Goal: Information Seeking & Learning: Check status

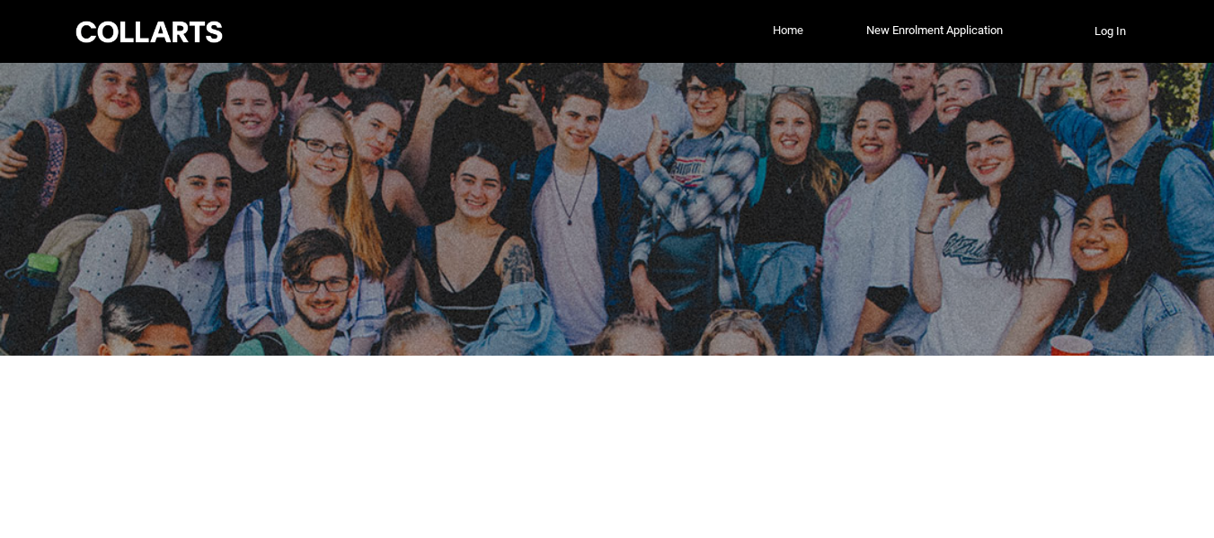
click at [772, 31] on link "Home" at bounding box center [788, 30] width 40 height 27
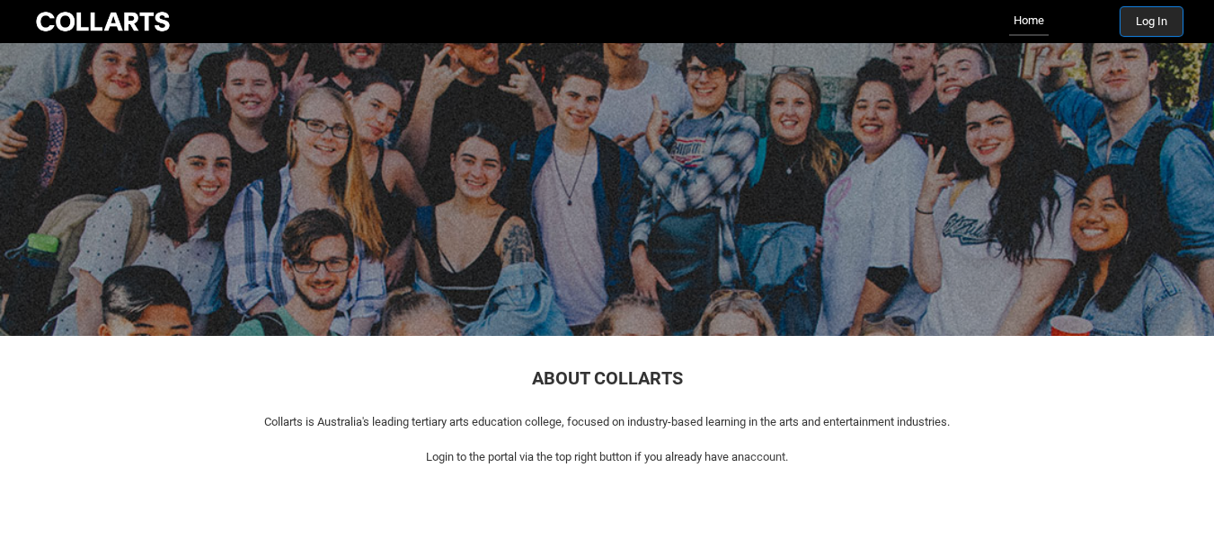
click at [1152, 22] on button "Log In" at bounding box center [1151, 21] width 62 height 29
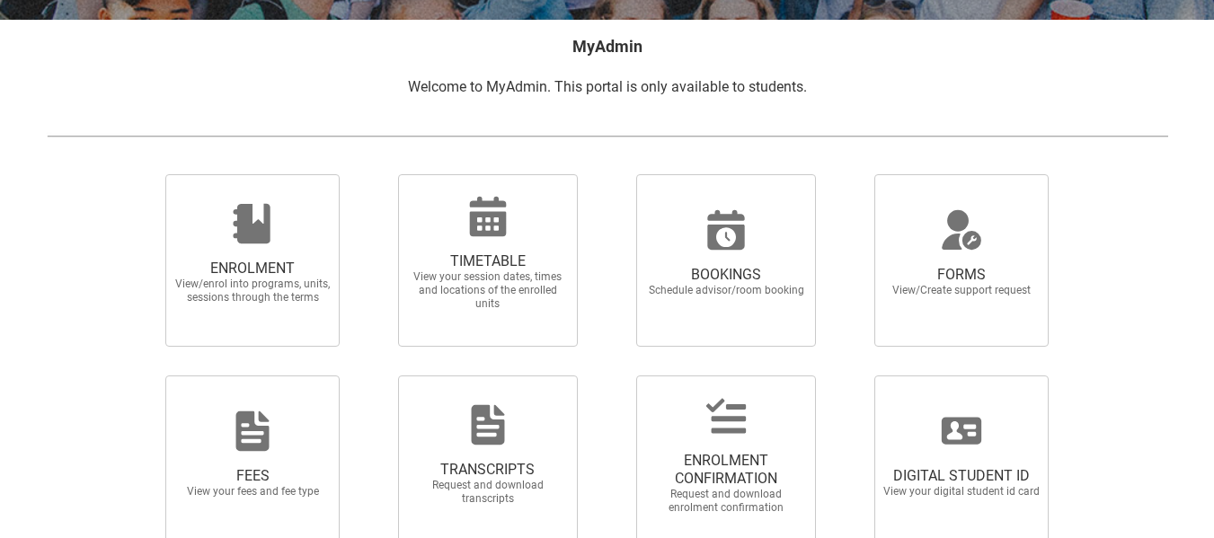
scroll to position [343, 0]
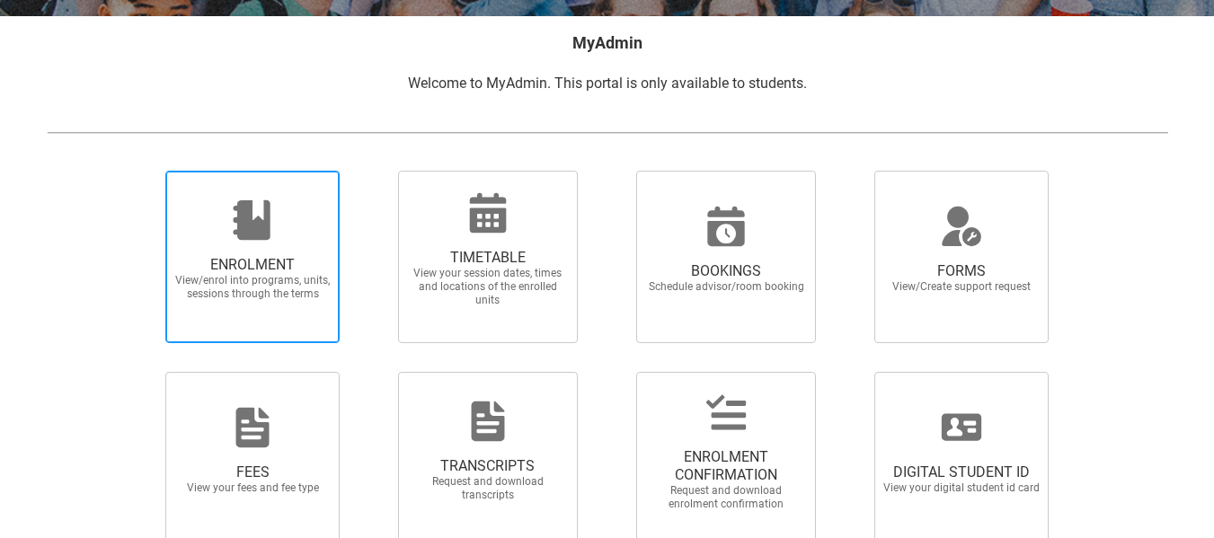
click at [274, 289] on span "View/enrol into programs, units, sessions through the terms" at bounding box center [252, 287] width 158 height 27
click at [144, 171] on input "ENROLMENT View/enrol into programs, units, sessions through the terms" at bounding box center [143, 170] width 1 height 1
radio input "true"
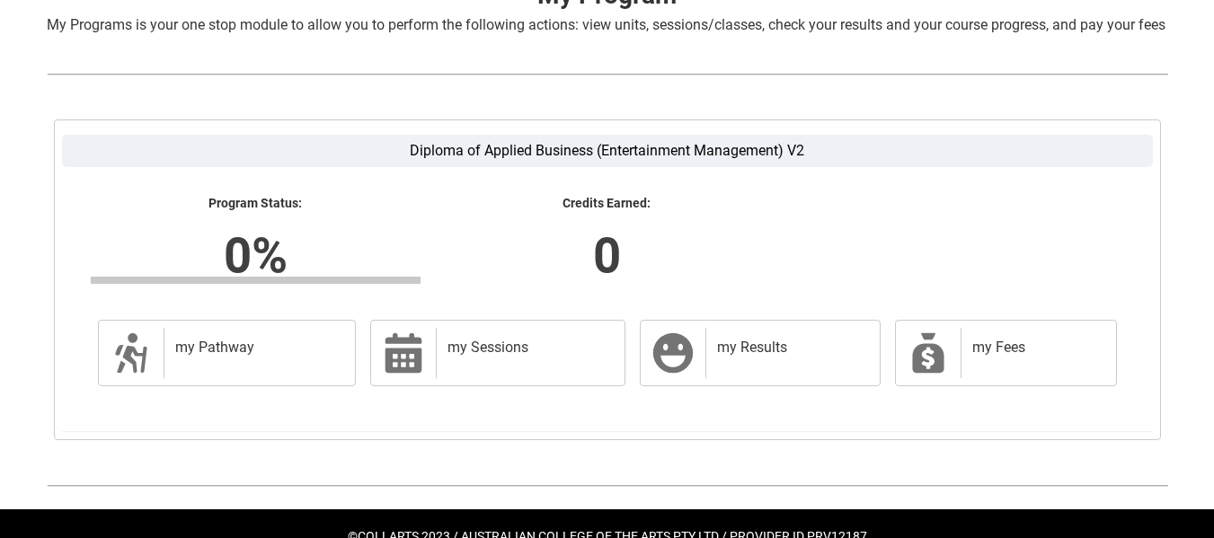
scroll to position [463, 0]
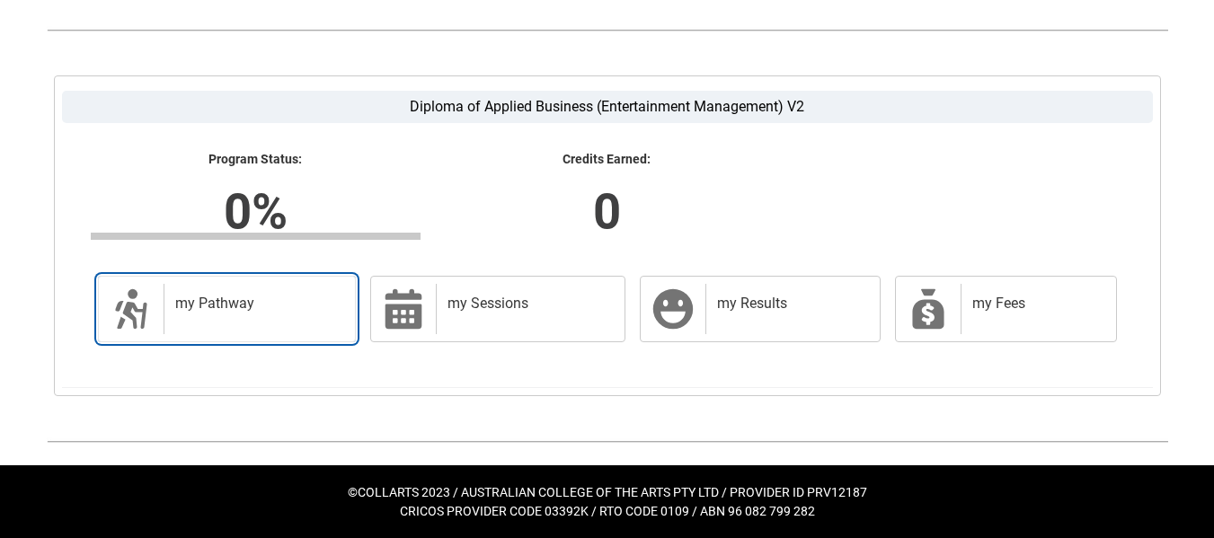
click at [238, 309] on h2 "my Pathway" at bounding box center [256, 304] width 163 height 18
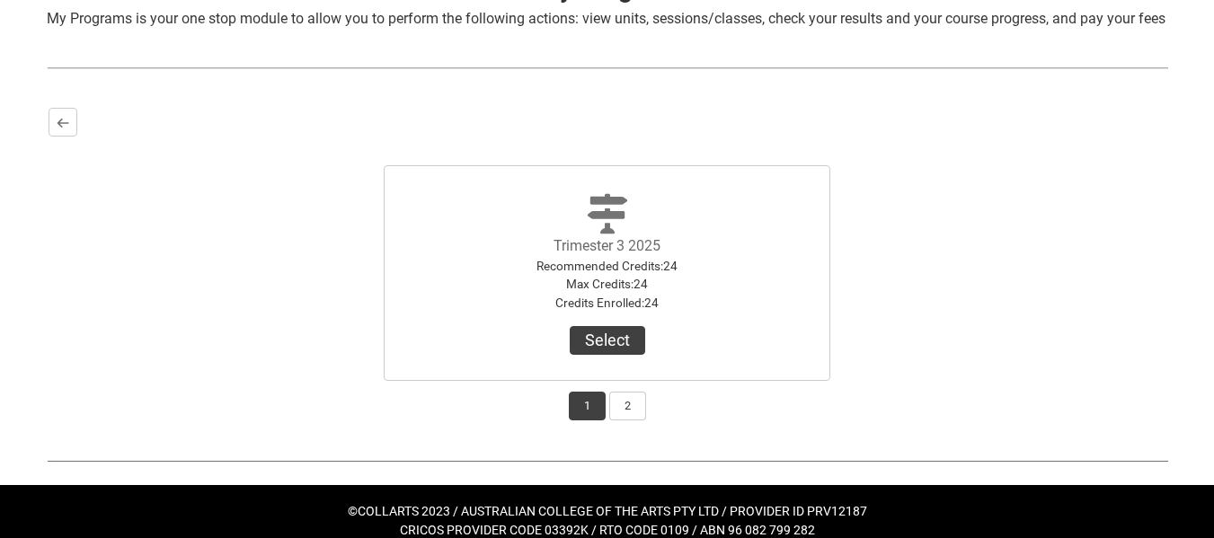
scroll to position [438, 0]
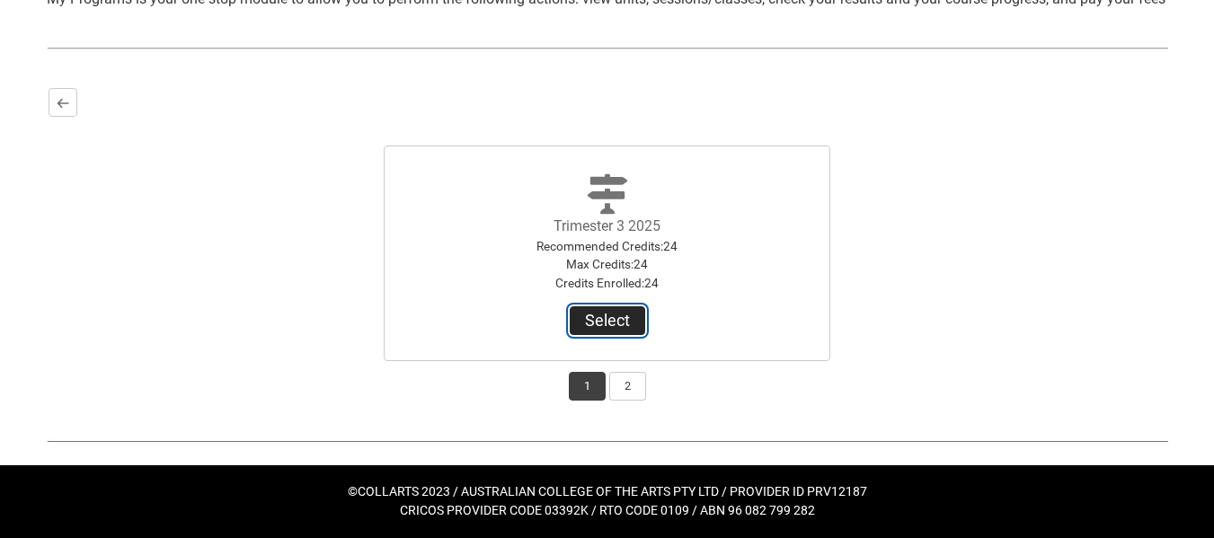
click at [607, 330] on button "Select" at bounding box center [606, 320] width 75 height 29
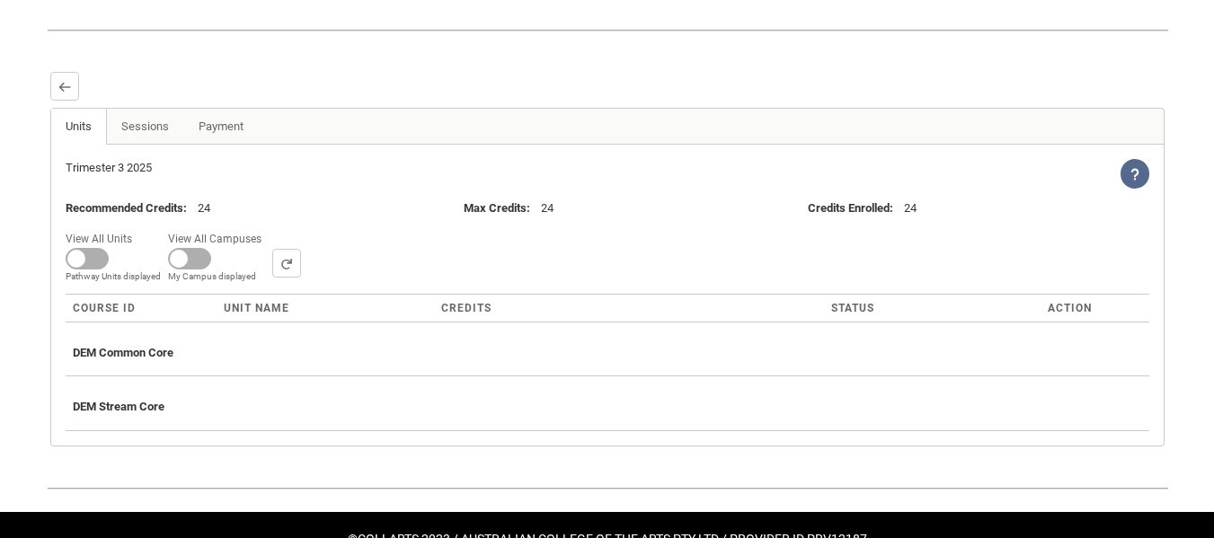
scroll to position [439, 0]
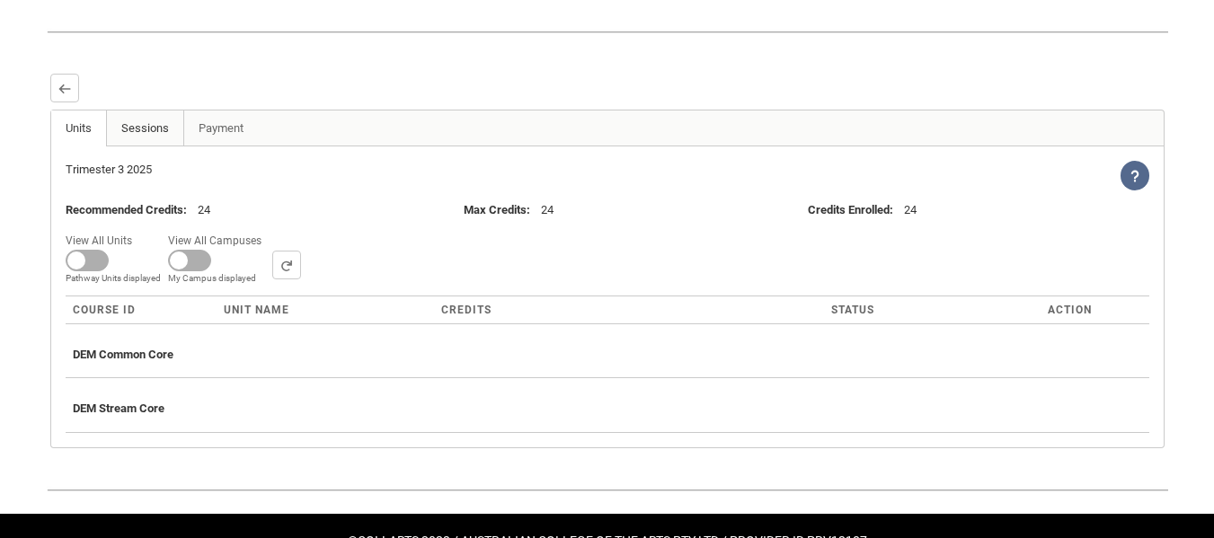
click at [144, 146] on link "Sessions" at bounding box center [145, 128] width 78 height 36
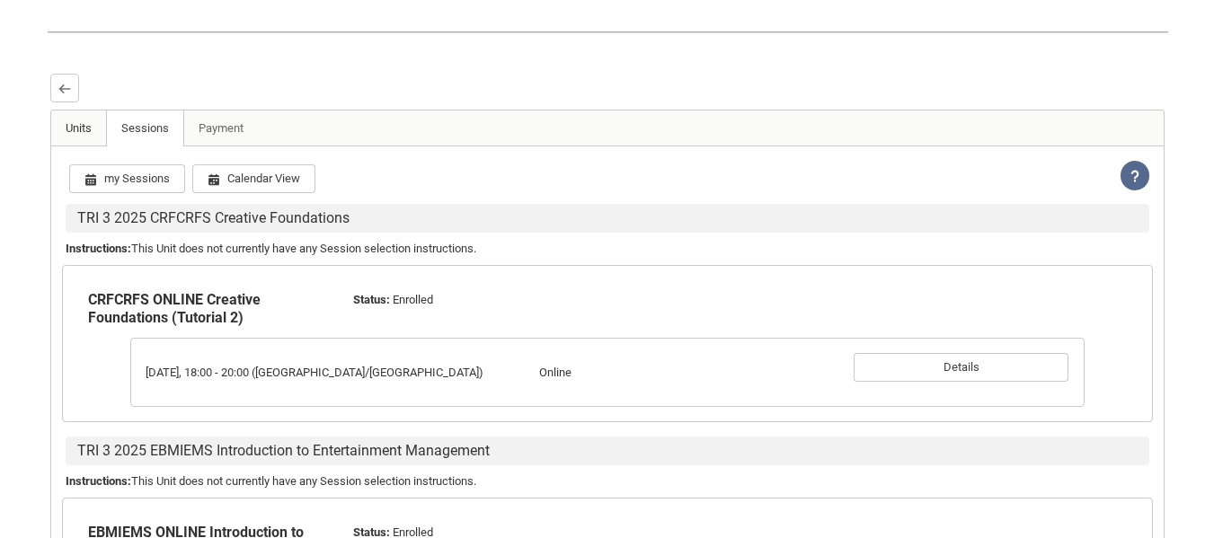
click at [86, 146] on link "Units" at bounding box center [79, 128] width 56 height 36
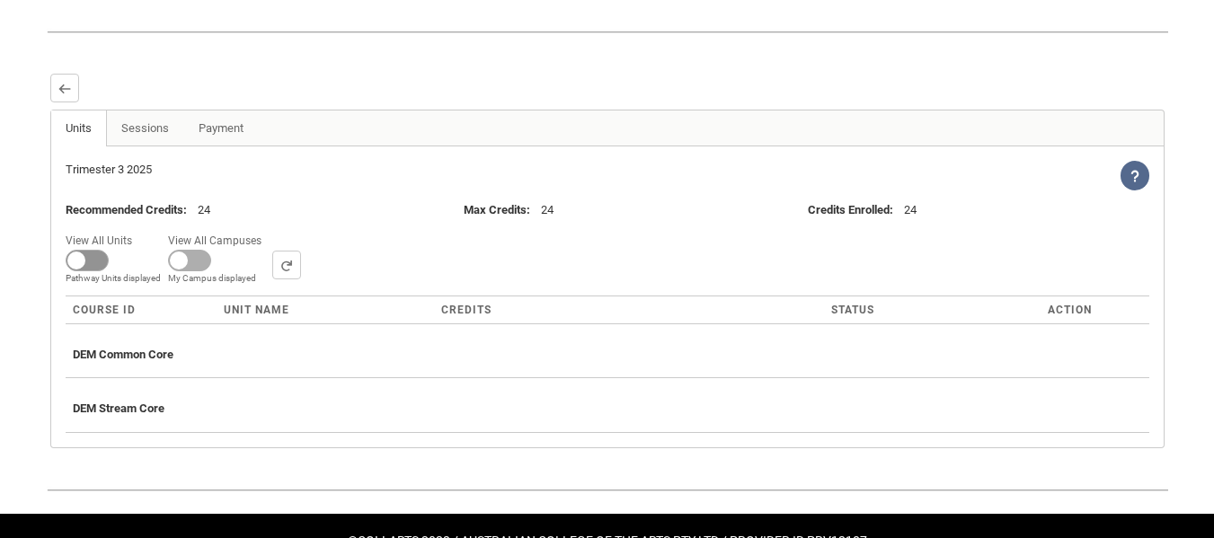
click at [81, 271] on span at bounding box center [87, 261] width 43 height 22
click at [138, 229] on input "View All Units All Units displayed Pathway Units displayed" at bounding box center [138, 228] width 1 height 1
click at [89, 271] on span at bounding box center [87, 261] width 43 height 22
click at [138, 229] on input "View All Units All Units displayed Pathway Units displayed" at bounding box center [138, 228] width 1 height 1
checkbox input "false"
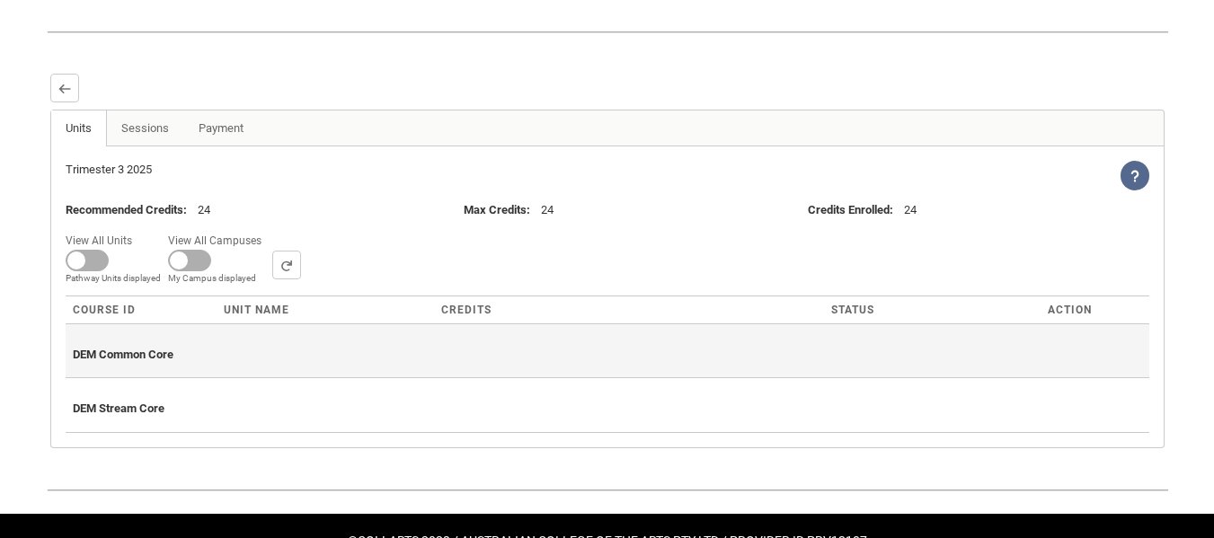
click at [333, 378] on th "DEM Common Core" at bounding box center [607, 350] width 1083 height 55
click at [107, 361] on span "DEM Common Core" at bounding box center [123, 354] width 101 height 13
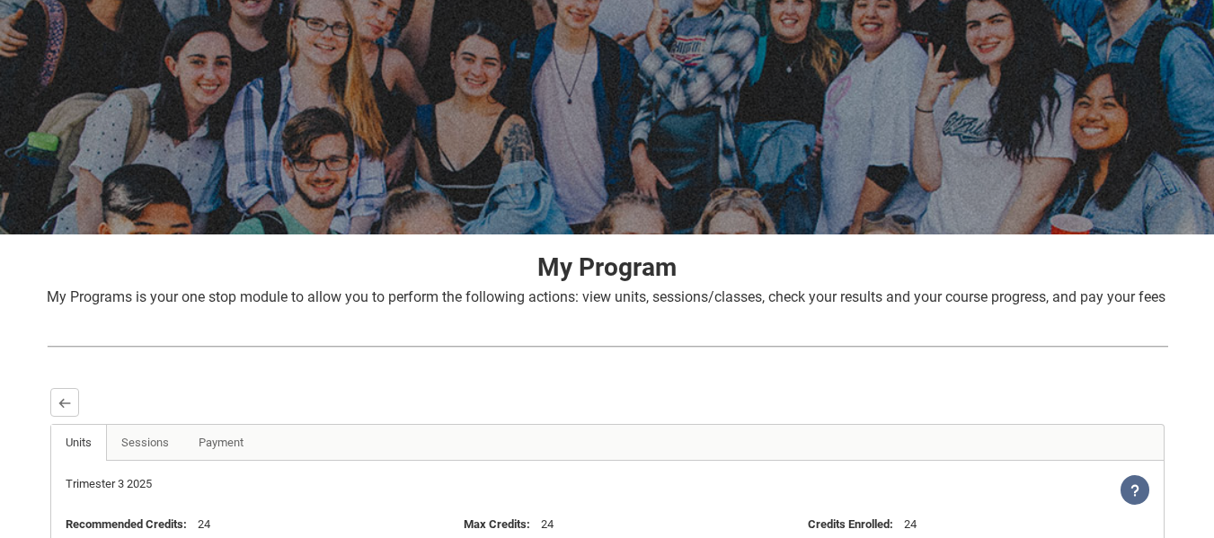
scroll to position [0, 0]
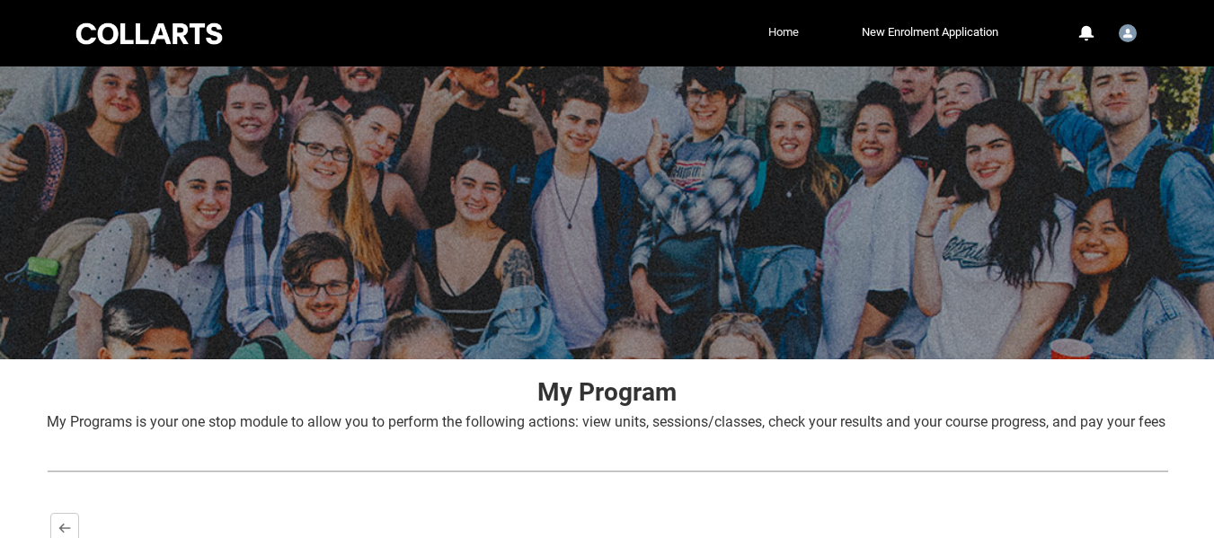
click at [775, 30] on link "Home" at bounding box center [784, 32] width 40 height 27
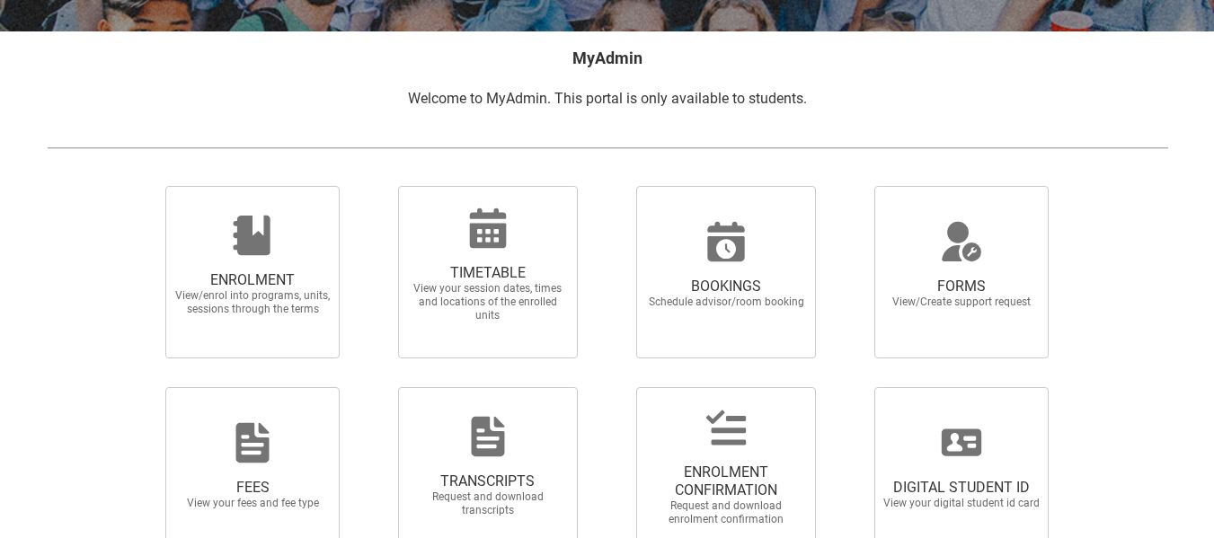
scroll to position [331, 0]
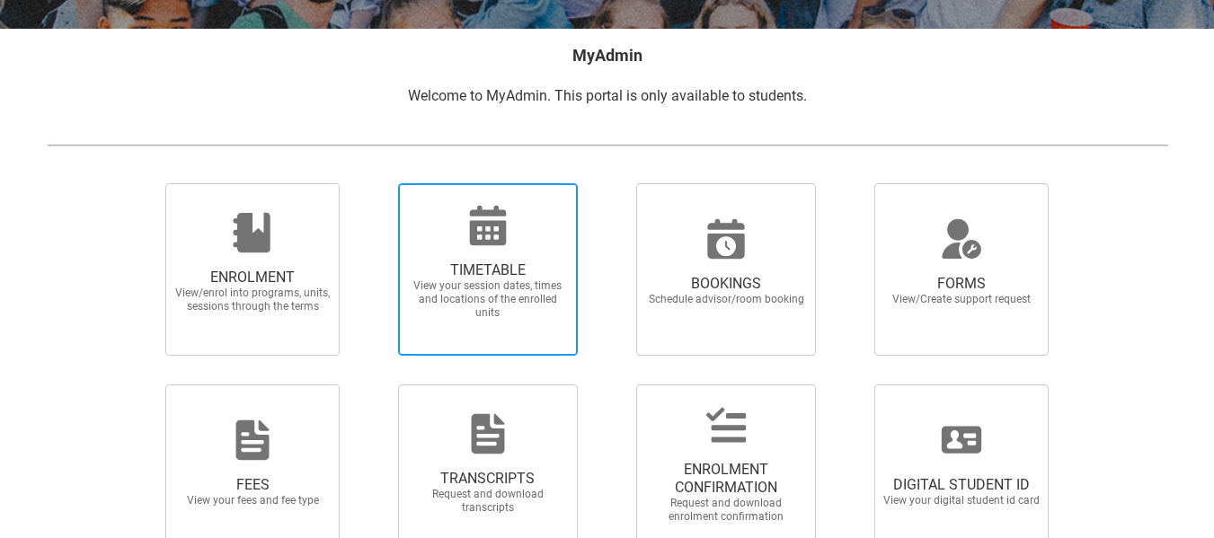
click at [516, 333] on span "TIMETABLE View your session dates, times and locations of the enrolled units" at bounding box center [488, 290] width 172 height 87
click at [375, 183] on input "TIMETABLE View your session dates, times and locations of the enrolled units" at bounding box center [375, 182] width 1 height 1
radio input "true"
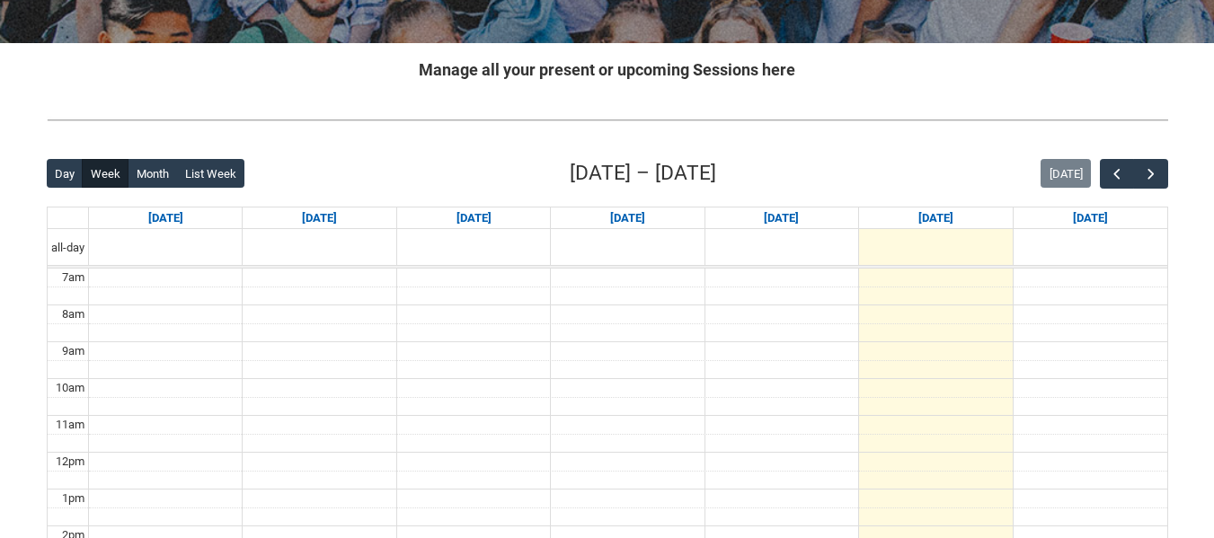
scroll to position [313, 0]
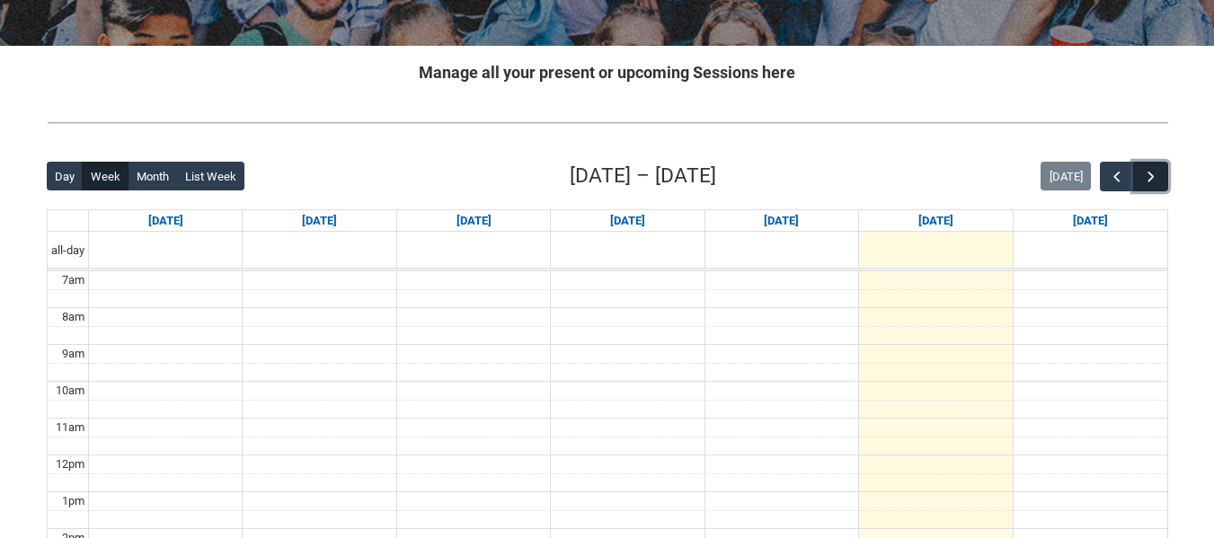
click at [1147, 177] on span "button" at bounding box center [1151, 177] width 18 height 18
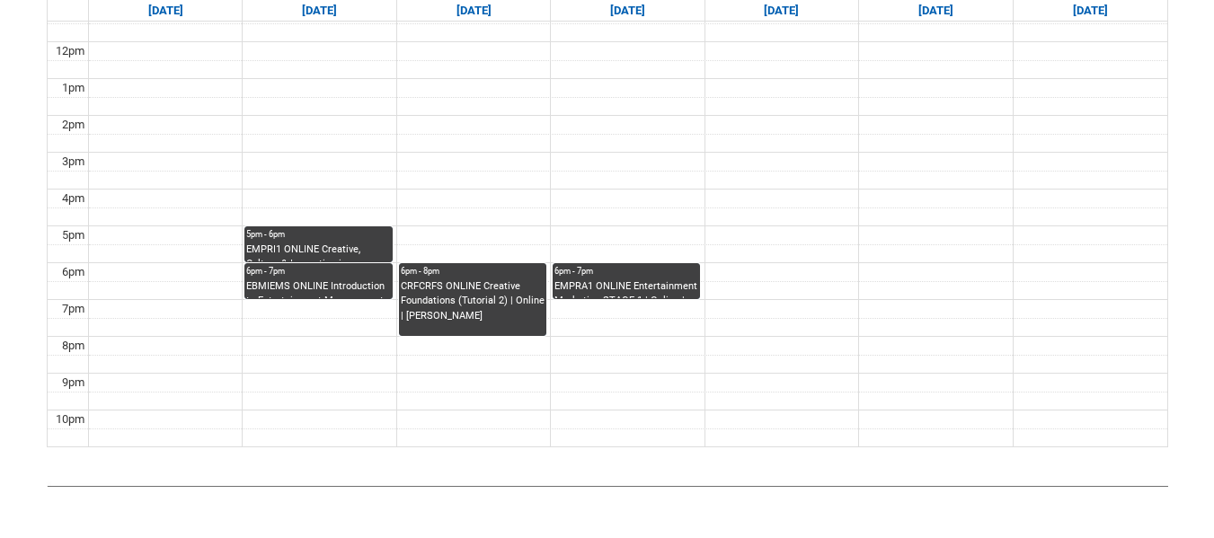
scroll to position [729, 0]
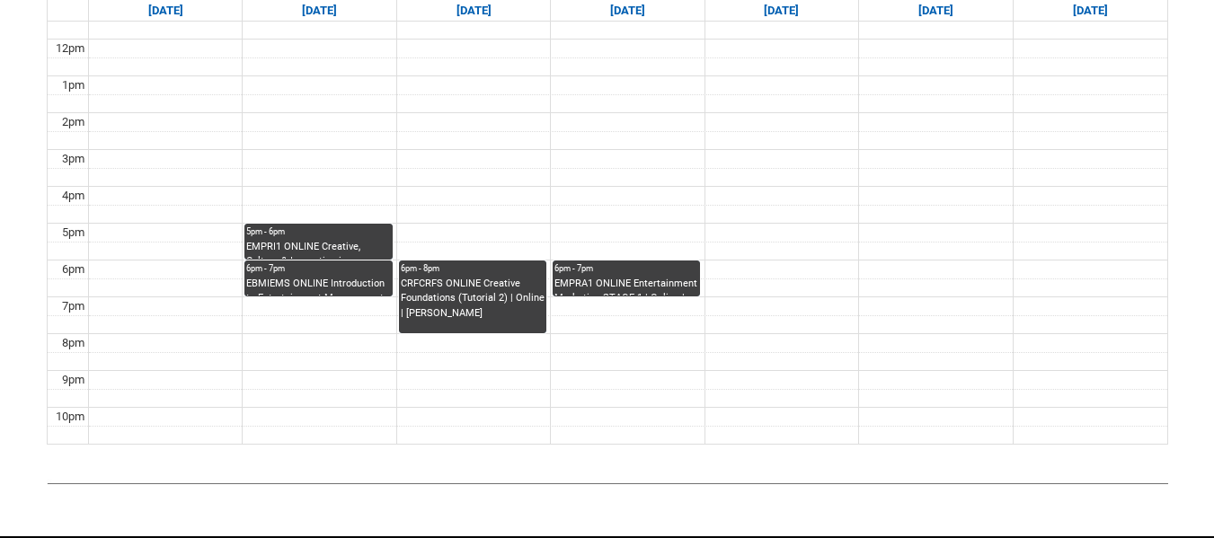
click at [315, 236] on div "5pm - 6pm" at bounding box center [318, 231] width 144 height 13
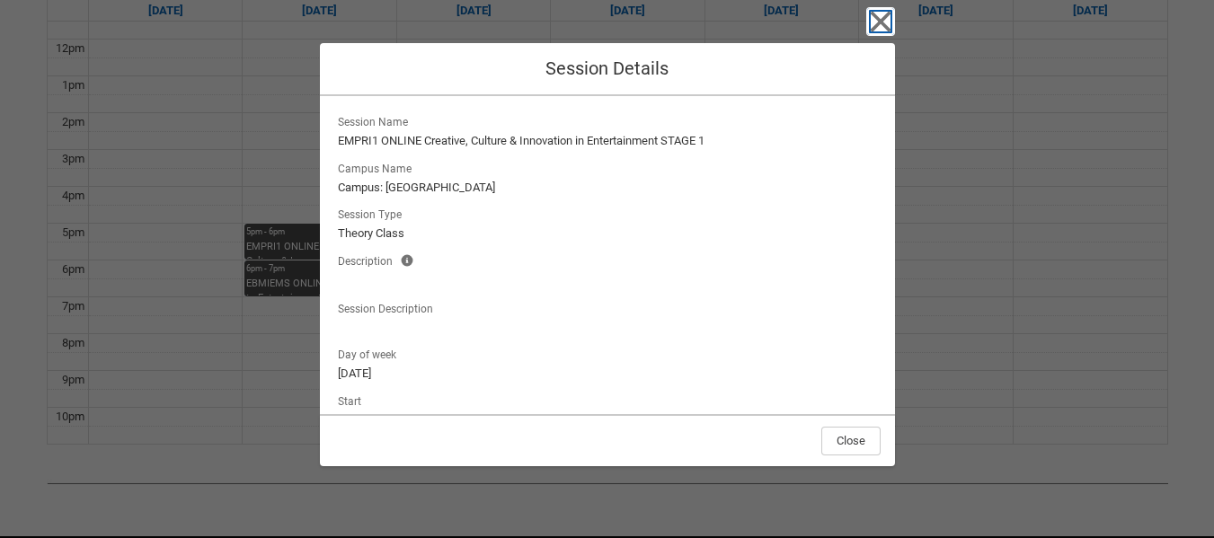
click at [869, 26] on icon "button" at bounding box center [880, 21] width 29 height 29
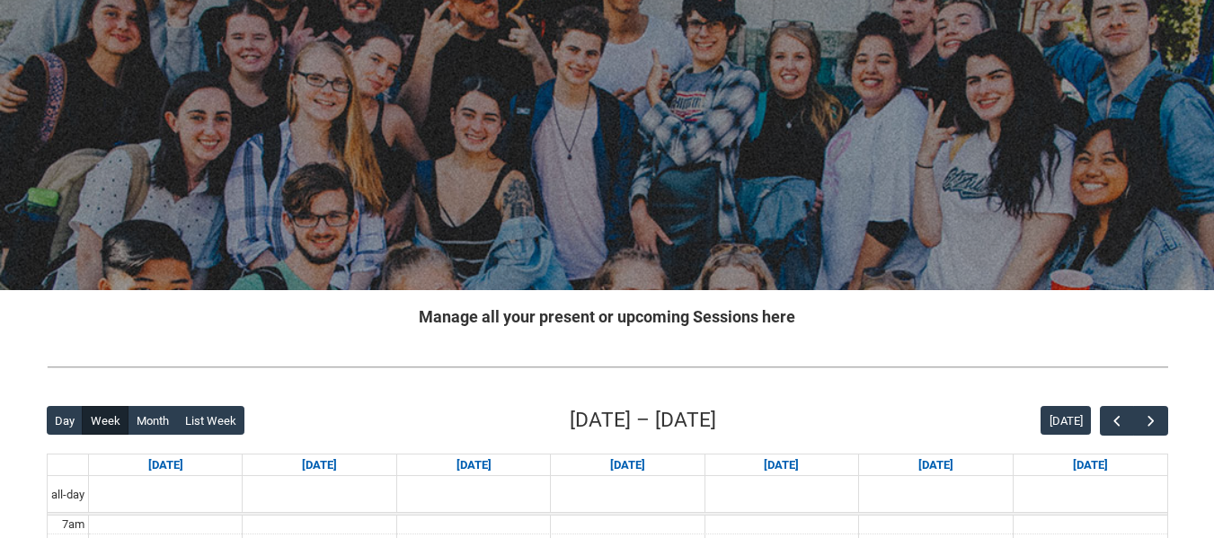
scroll to position [0, 0]
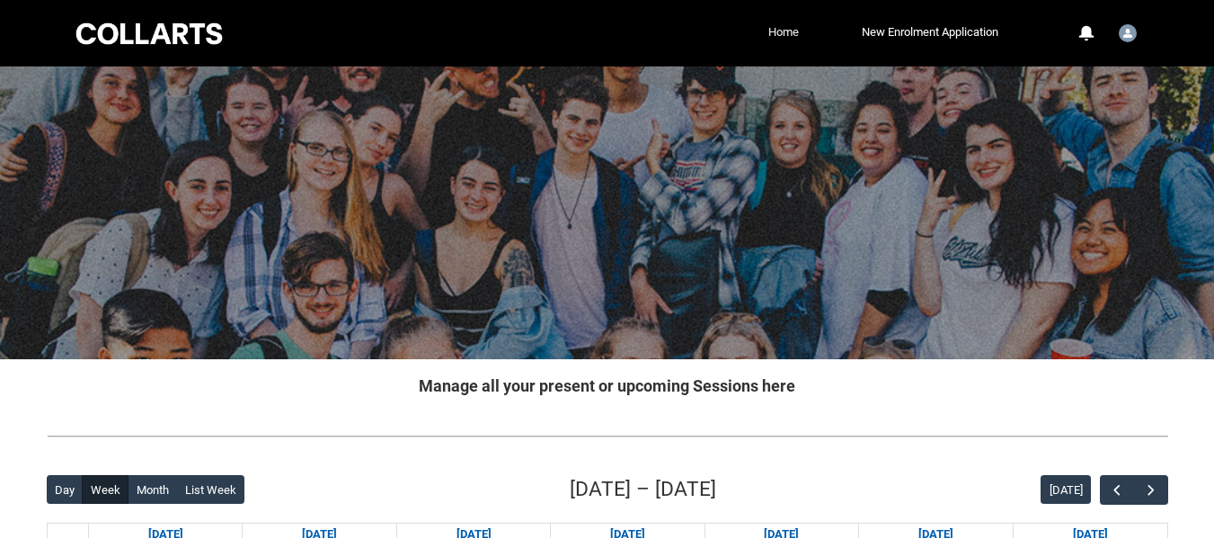
click at [782, 32] on link "Home" at bounding box center [784, 32] width 40 height 27
